Goal: Task Accomplishment & Management: Book appointment/travel/reservation

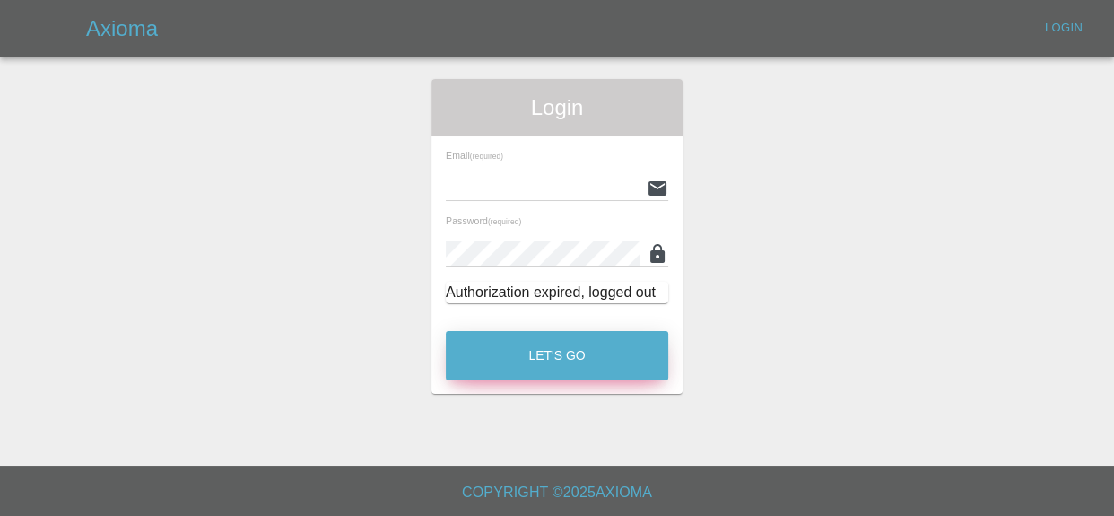
type input "[EMAIL_ADDRESS][DOMAIN_NAME]"
click at [537, 356] on button "Let's Go" at bounding box center [557, 355] width 222 height 49
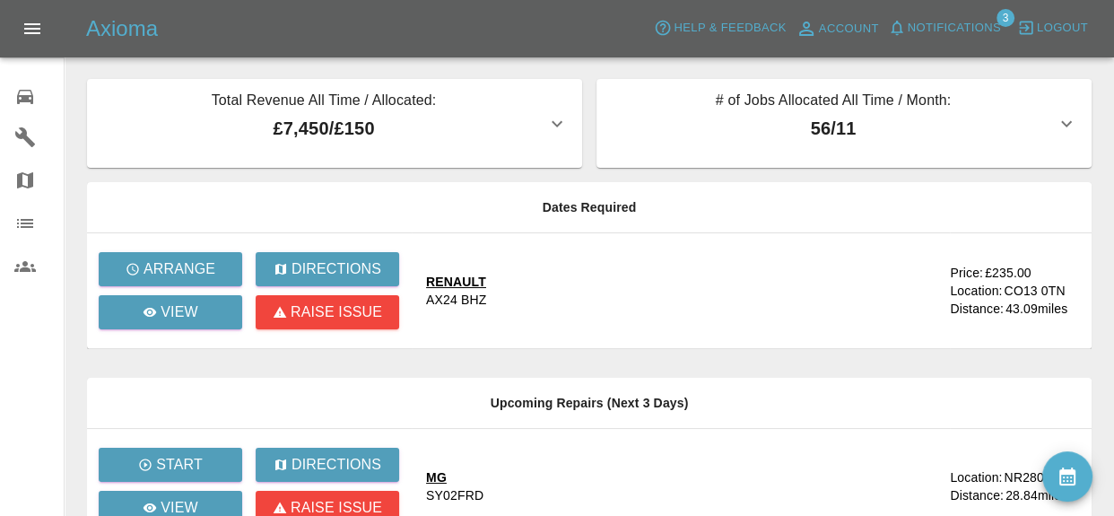
click at [462, 284] on div "RENAULT" at bounding box center [456, 282] width 60 height 18
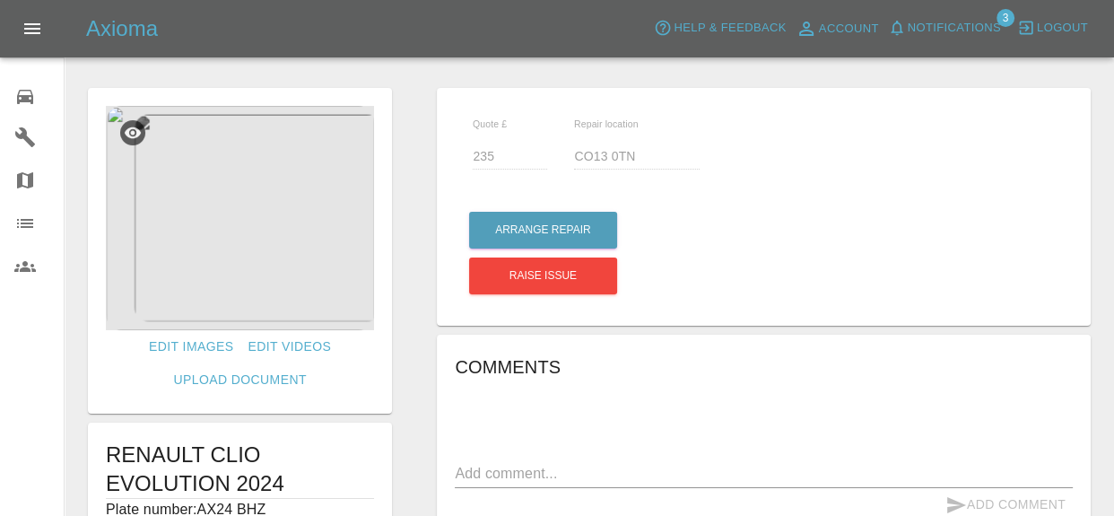
click at [286, 263] on img at bounding box center [240, 218] width 268 height 224
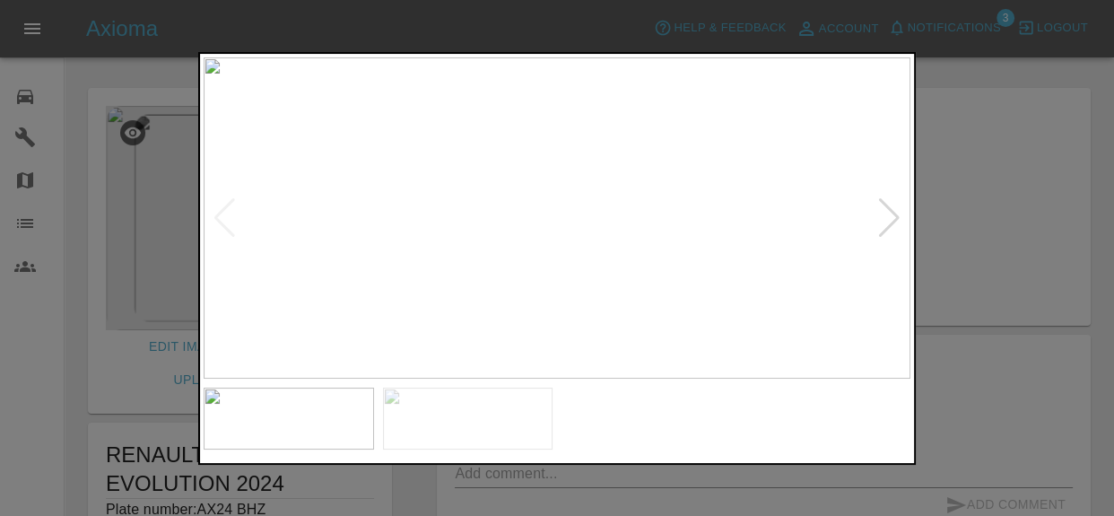
click at [894, 206] on div at bounding box center [889, 217] width 24 height 39
click at [894, 206] on img at bounding box center [557, 217] width 707 height 321
click at [983, 215] on div at bounding box center [557, 258] width 1114 height 516
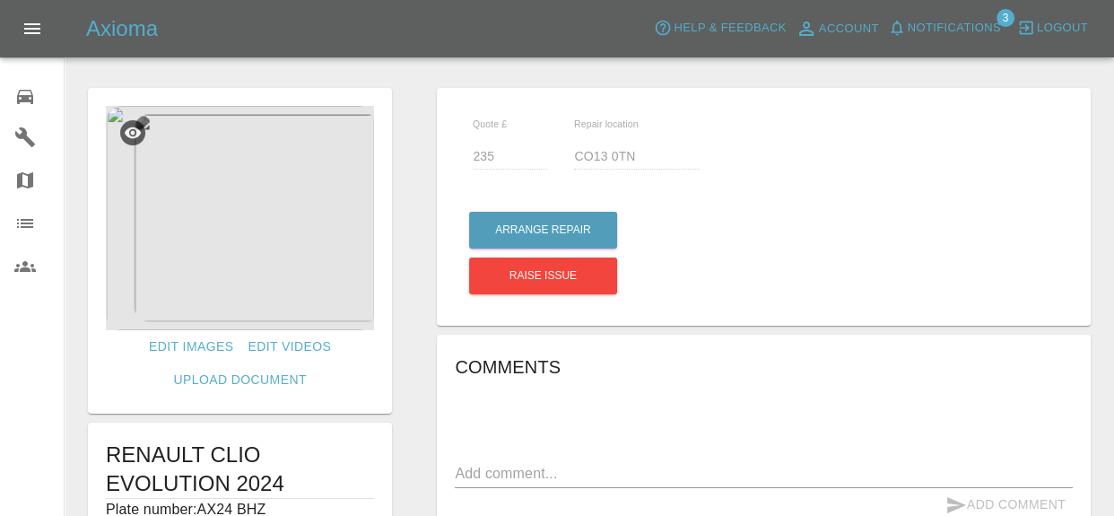
click at [983, 215] on div "Arrange Repair Raise issue" at bounding box center [763, 252] width 591 height 91
click at [572, 212] on button "Arrange Repair" at bounding box center [543, 230] width 148 height 37
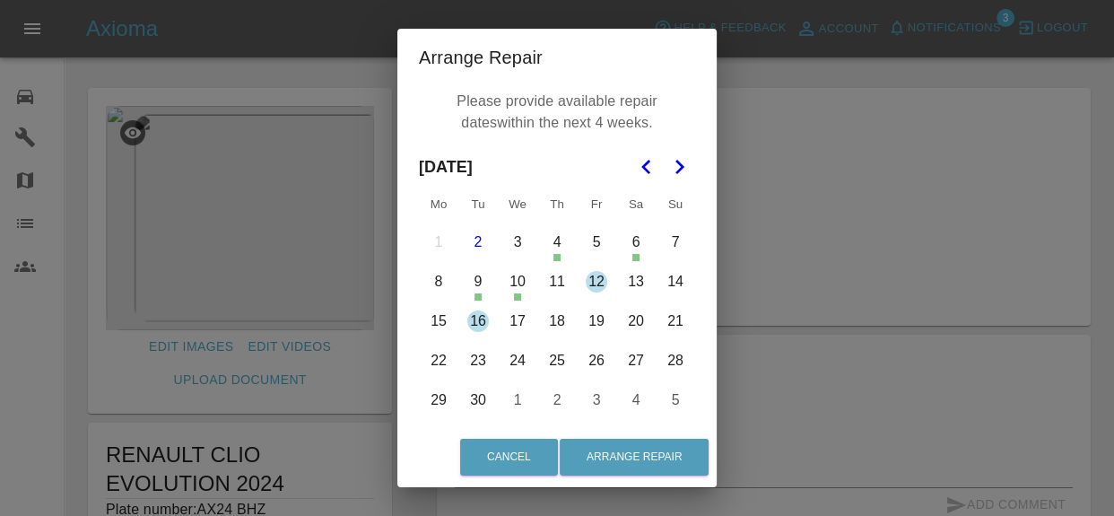
click at [595, 246] on button "5" at bounding box center [597, 242] width 38 height 38
click at [560, 292] on button "11" at bounding box center [557, 282] width 38 height 38
click at [595, 286] on button "12" at bounding box center [597, 282] width 38 height 38
click at [436, 327] on button "15" at bounding box center [439, 321] width 38 height 38
click at [474, 332] on button "16" at bounding box center [478, 321] width 38 height 38
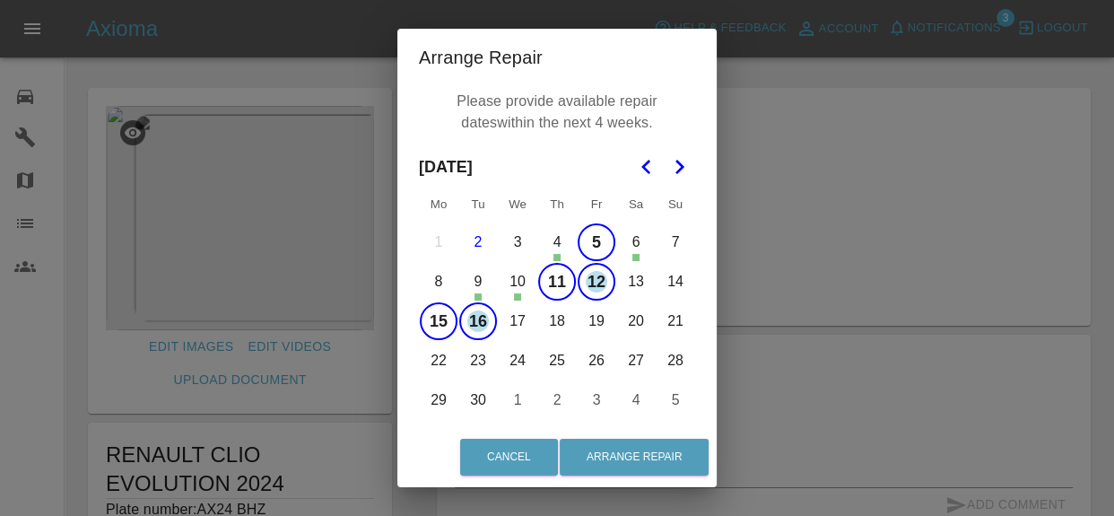
click at [523, 323] on button "17" at bounding box center [518, 321] width 38 height 38
click at [570, 324] on button "18" at bounding box center [557, 321] width 38 height 38
click at [596, 323] on button "19" at bounding box center [597, 321] width 38 height 38
click at [629, 330] on button "20" at bounding box center [636, 321] width 38 height 38
click at [675, 313] on button "21" at bounding box center [676, 321] width 38 height 38
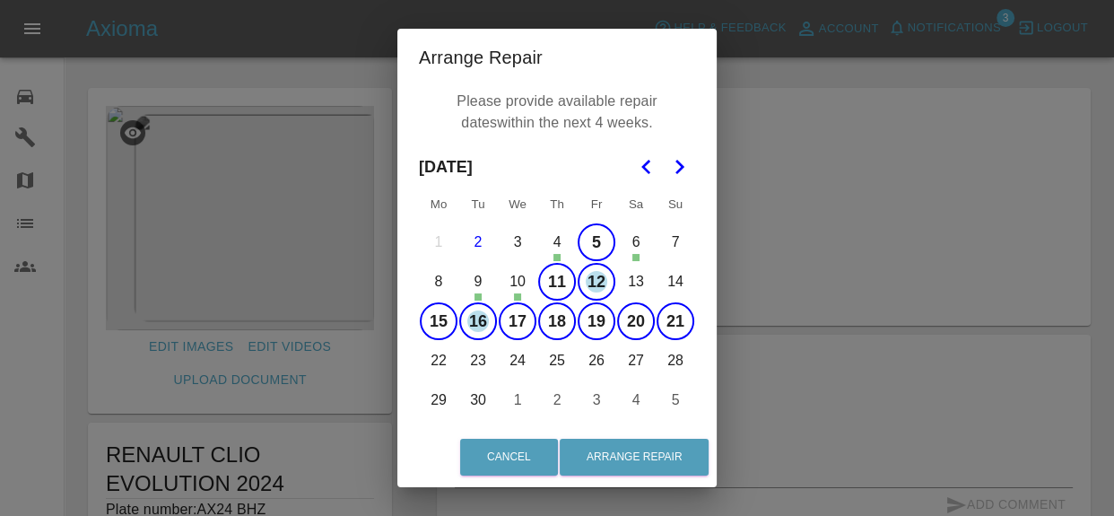
click at [590, 275] on button "12" at bounding box center [597, 282] width 38 height 38
click at [637, 442] on button "Arrange Repair" at bounding box center [634, 457] width 149 height 37
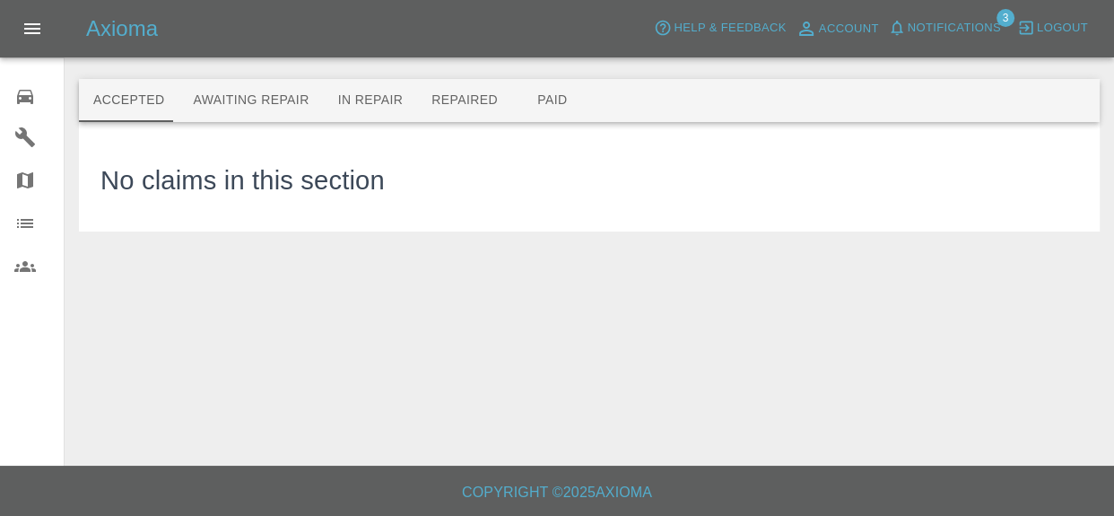
click at [935, 27] on span "Notifications" at bounding box center [954, 28] width 93 height 21
